Goal: Task Accomplishment & Management: Use online tool/utility

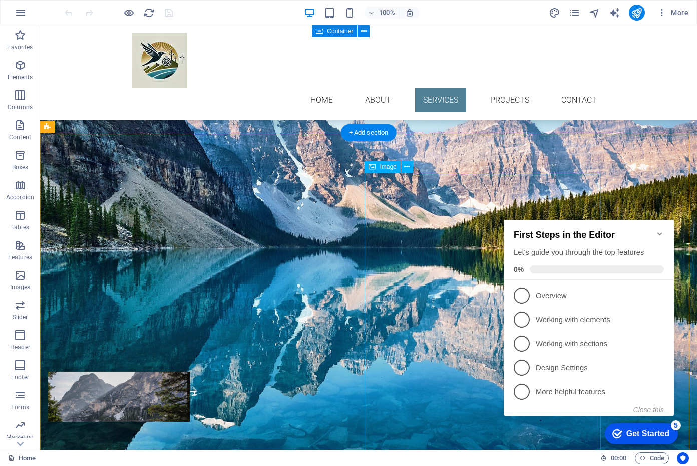
scroll to position [901, 0]
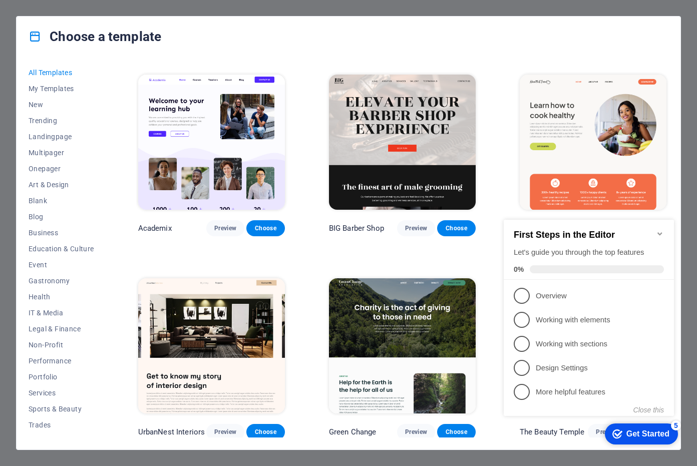
scroll to position [851, 0]
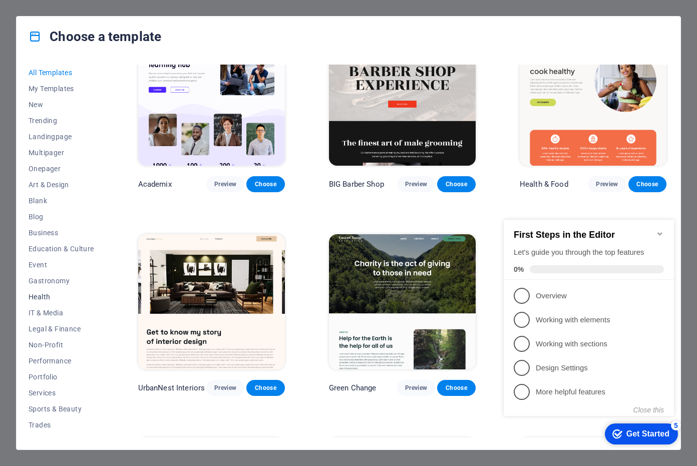
click at [44, 293] on span "Health" at bounding box center [62, 297] width 66 height 8
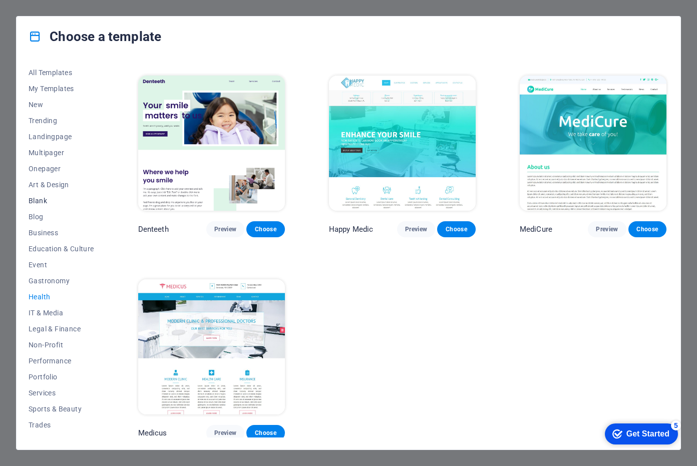
click at [39, 199] on span "Blank" at bounding box center [62, 201] width 66 height 8
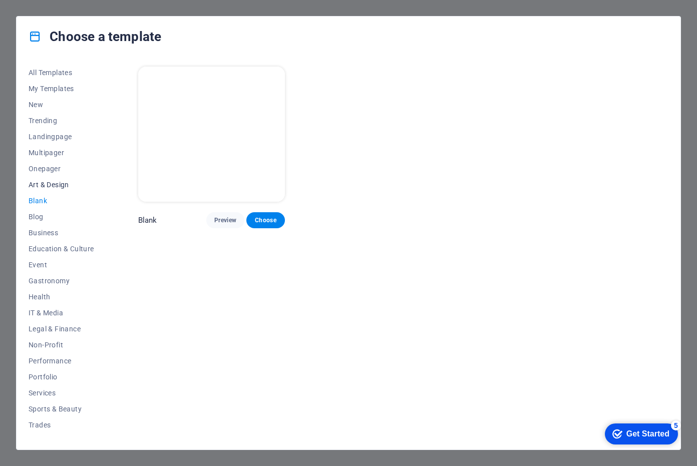
click at [55, 182] on span "Art & Design" at bounding box center [62, 185] width 66 height 8
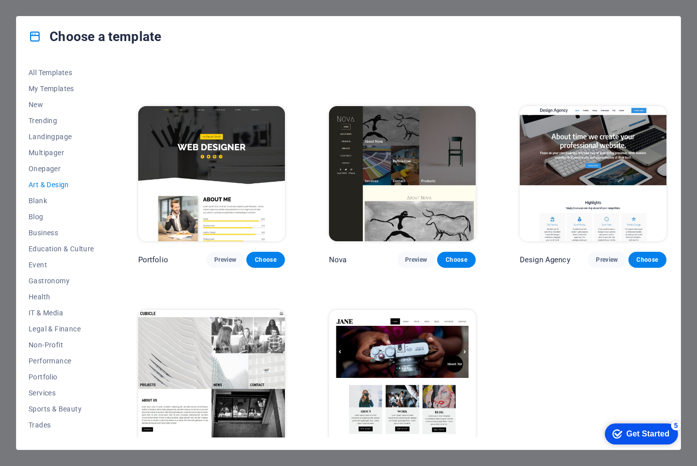
scroll to position [601, 0]
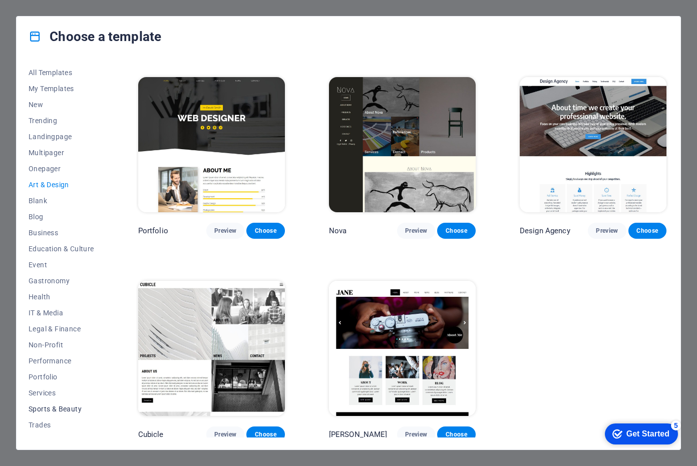
click at [64, 407] on span "Sports & Beauty" at bounding box center [62, 409] width 66 height 8
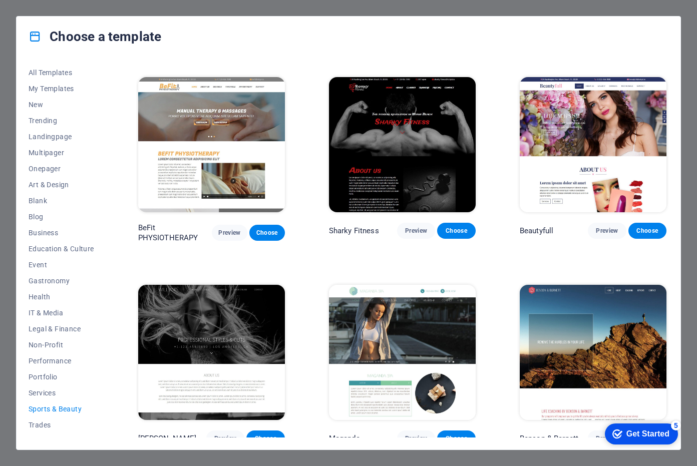
scroll to position [605, 0]
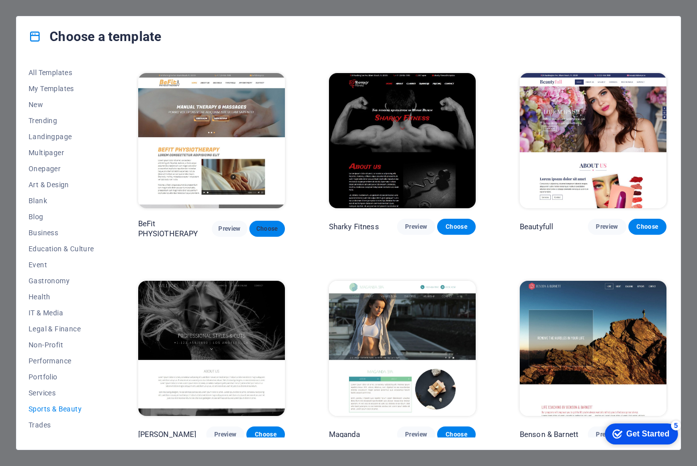
click at [268, 226] on span "Choose" at bounding box center [267, 229] width 20 height 8
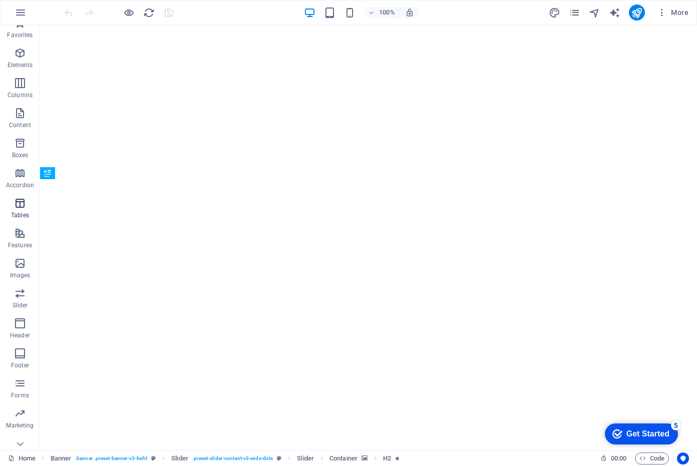
scroll to position [25, 0]
